Goal: Find specific page/section: Find specific page/section

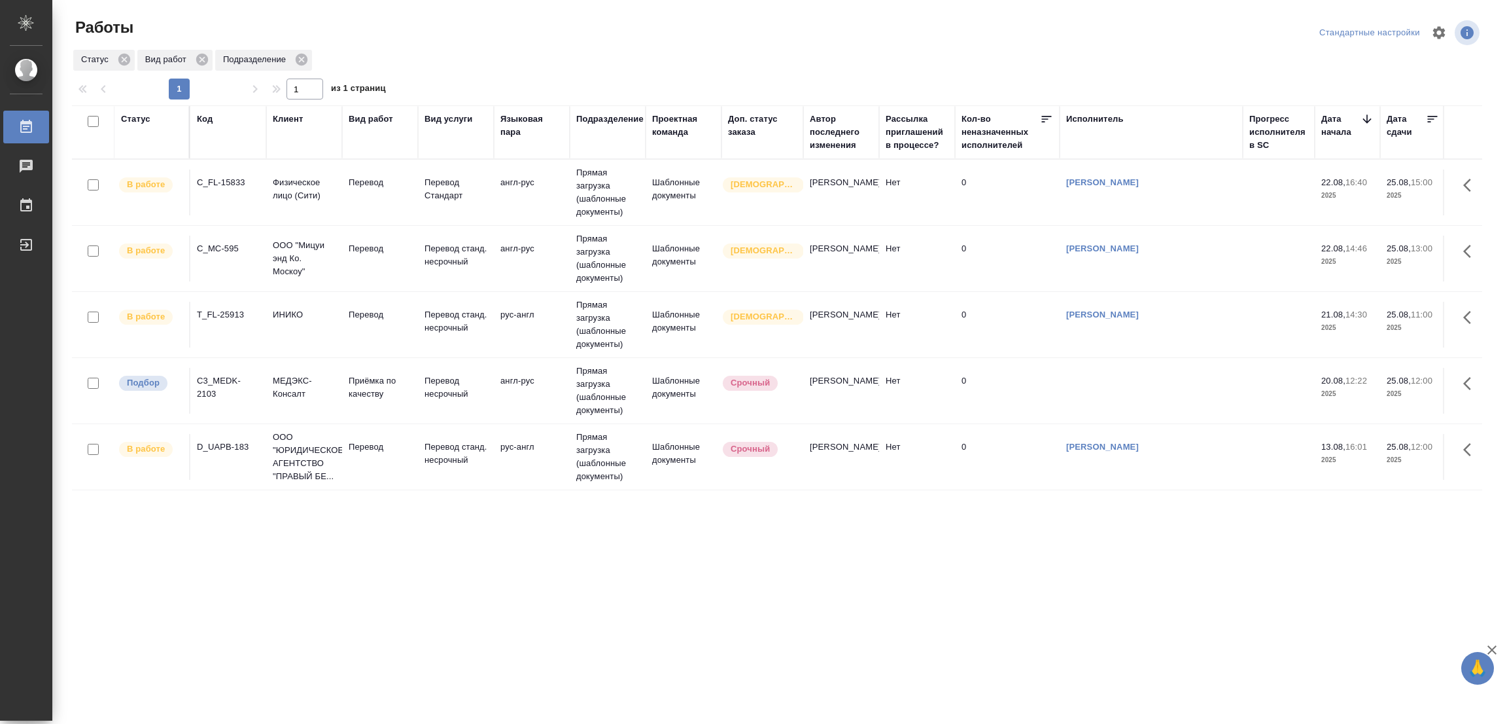
drag, startPoint x: 317, startPoint y: 331, endPoint x: 305, endPoint y: 327, distance: 13.0
click at [319, 215] on td "ИНИКО" at bounding box center [304, 192] width 76 height 46
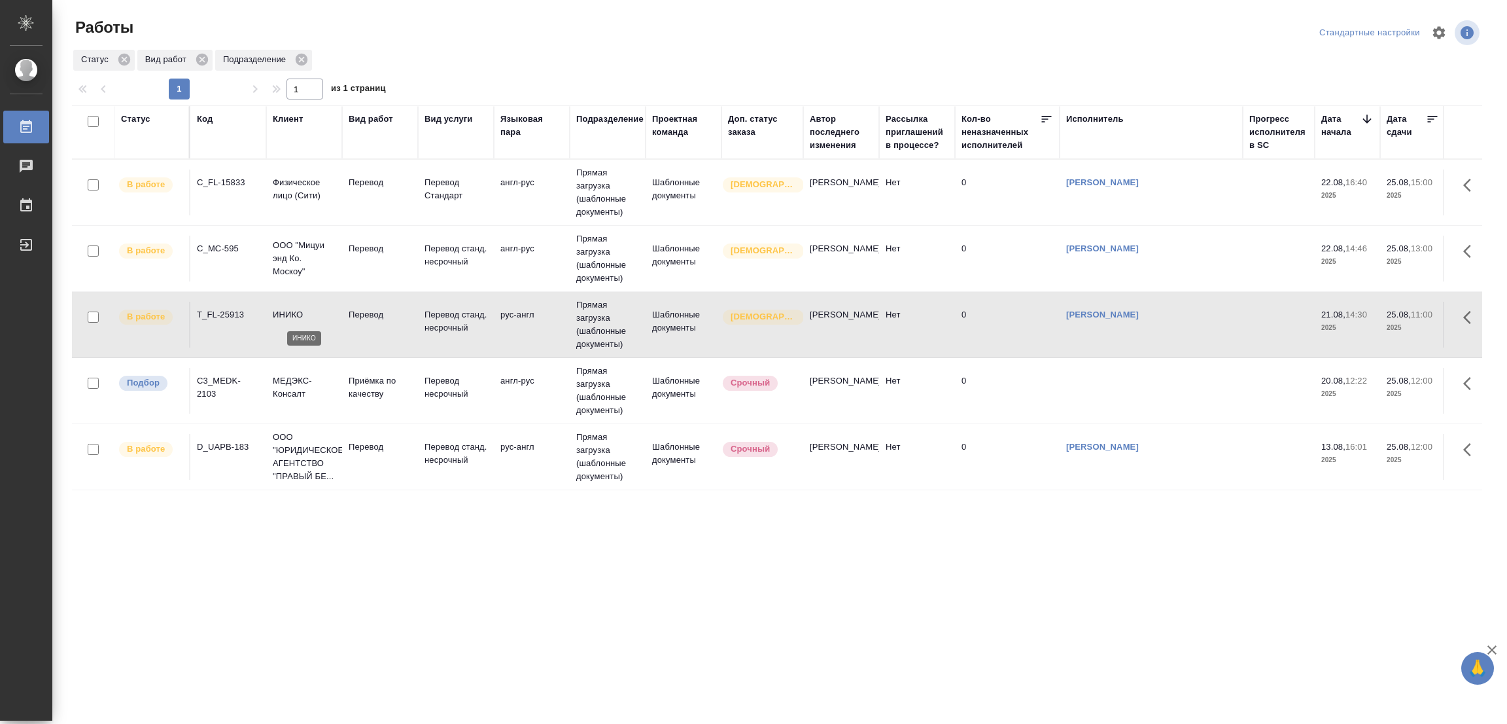
click at [298, 315] on p "ИНИКО" at bounding box center [304, 314] width 63 height 13
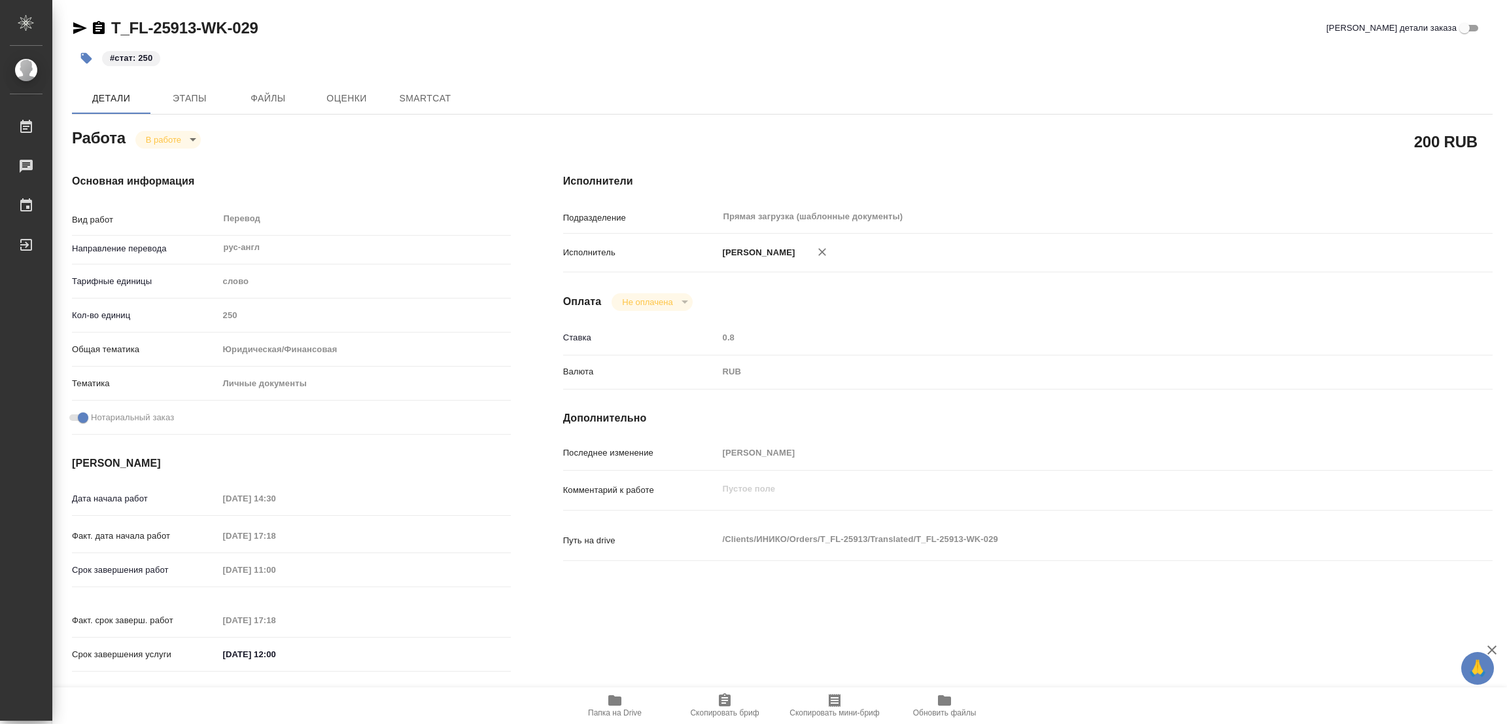
type textarea "x"
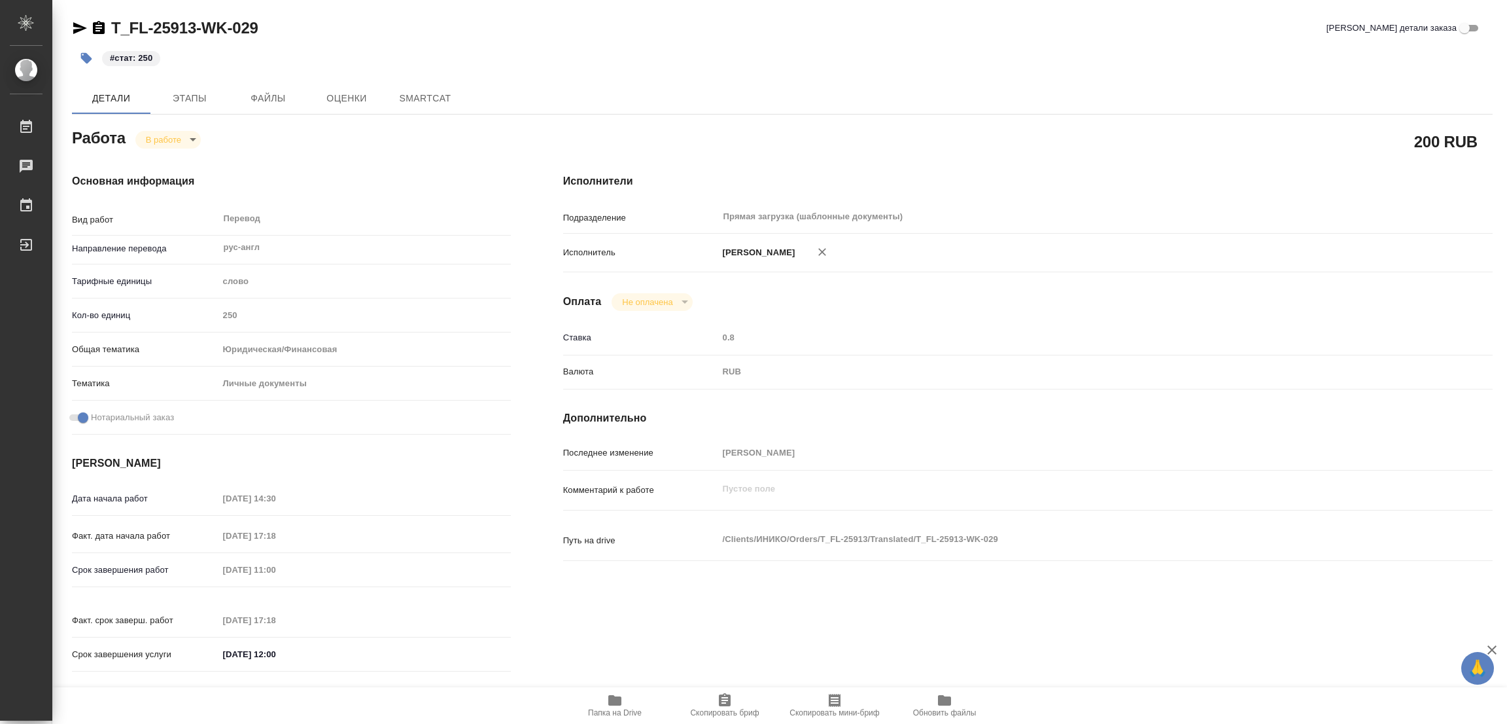
type textarea "x"
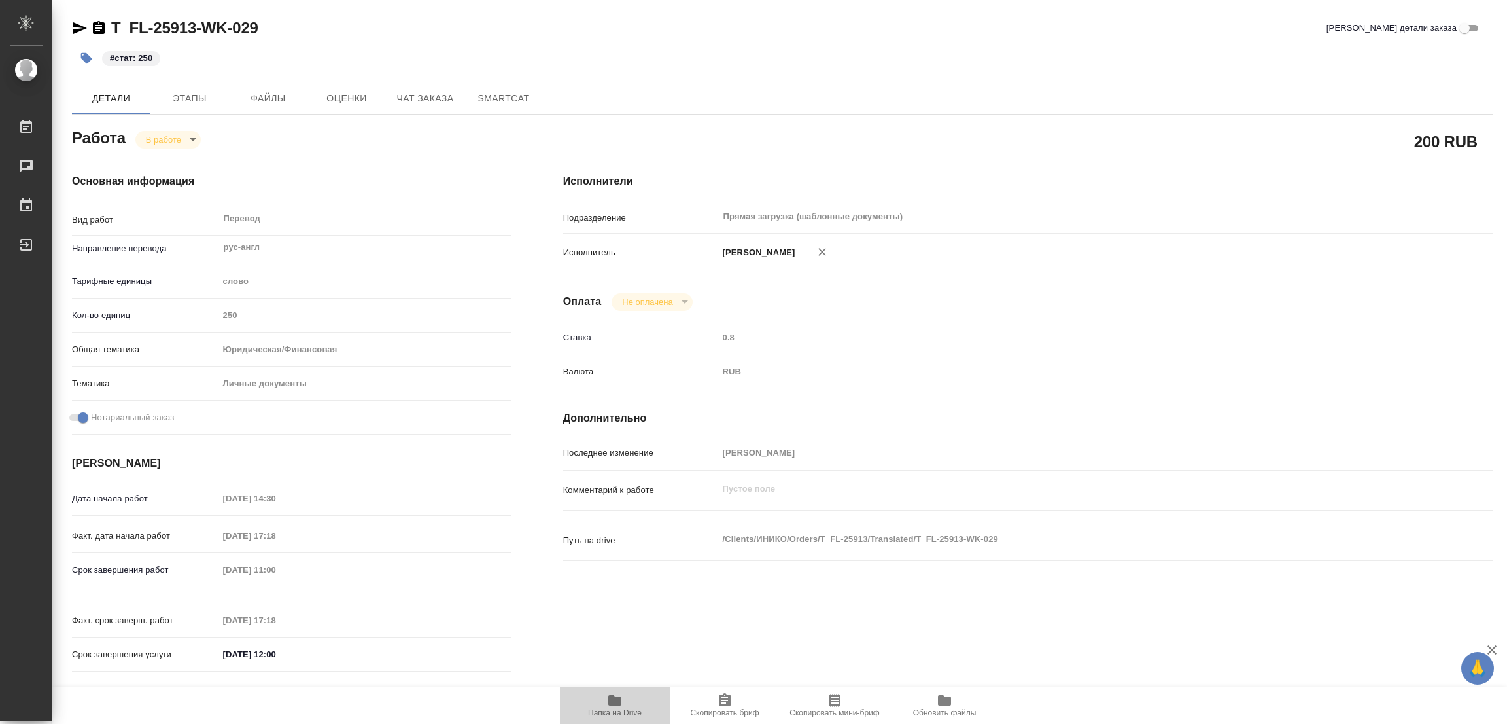
click at [616, 710] on span "Папка на Drive" at bounding box center [615, 712] width 54 height 9
type textarea "x"
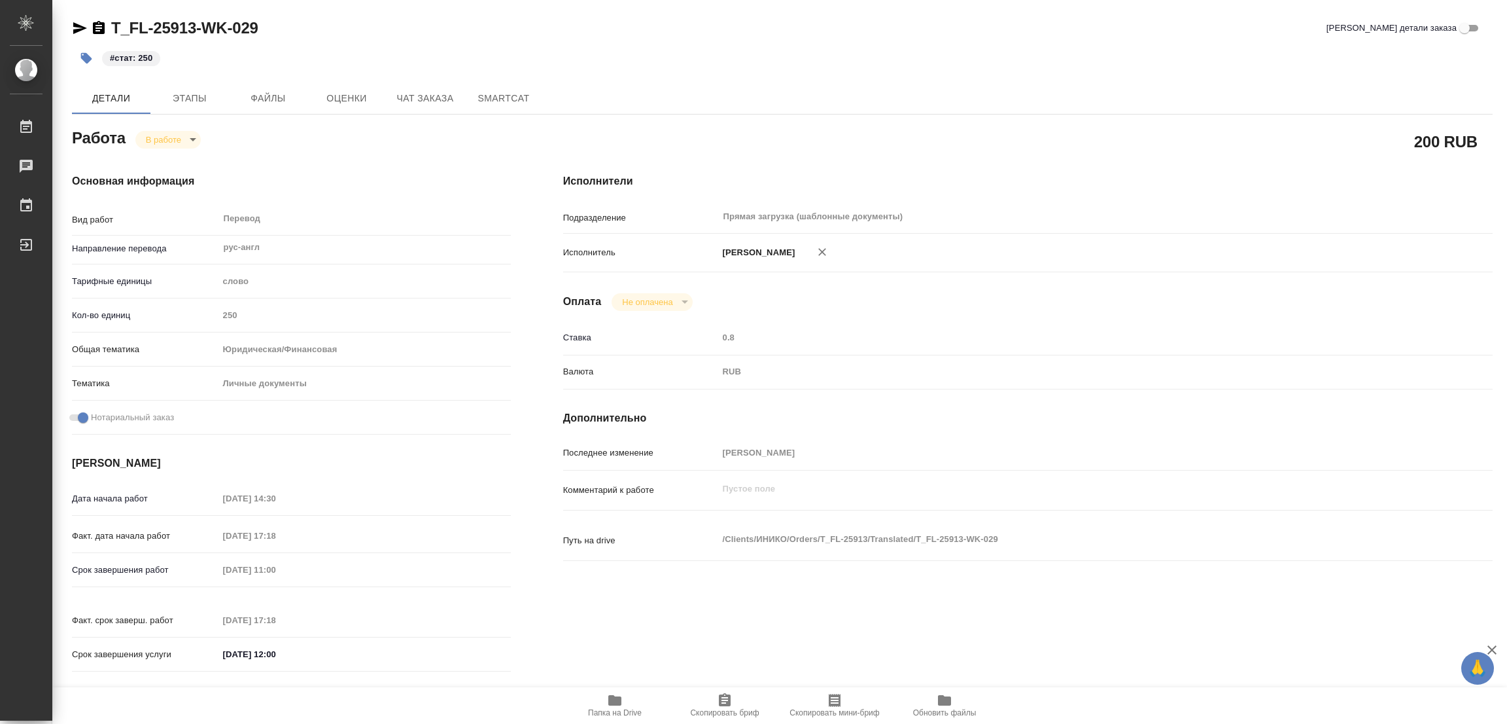
type textarea "x"
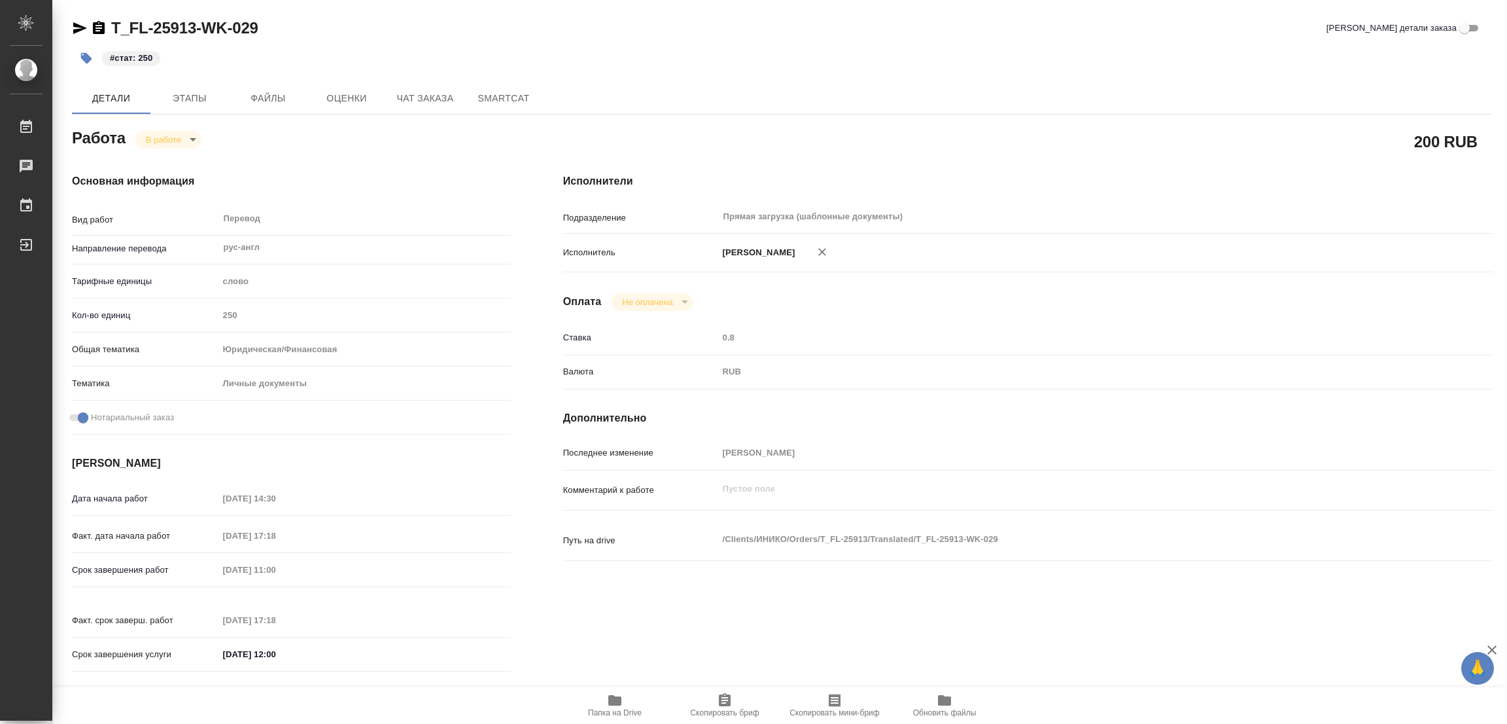
type textarea "x"
